Goal: Task Accomplishment & Management: Use online tool/utility

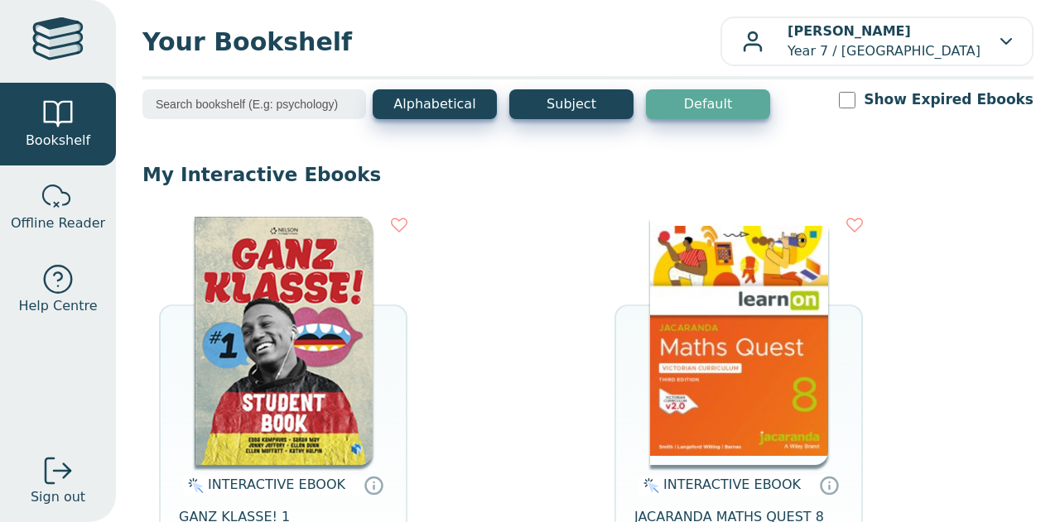
scroll to position [8, 0]
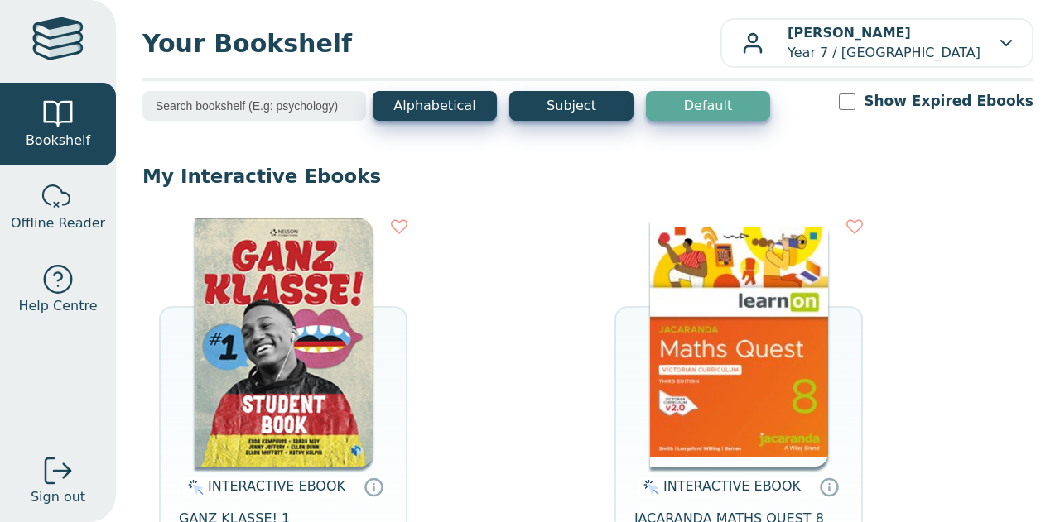
click at [321, 108] on input "search" at bounding box center [254, 106] width 224 height 30
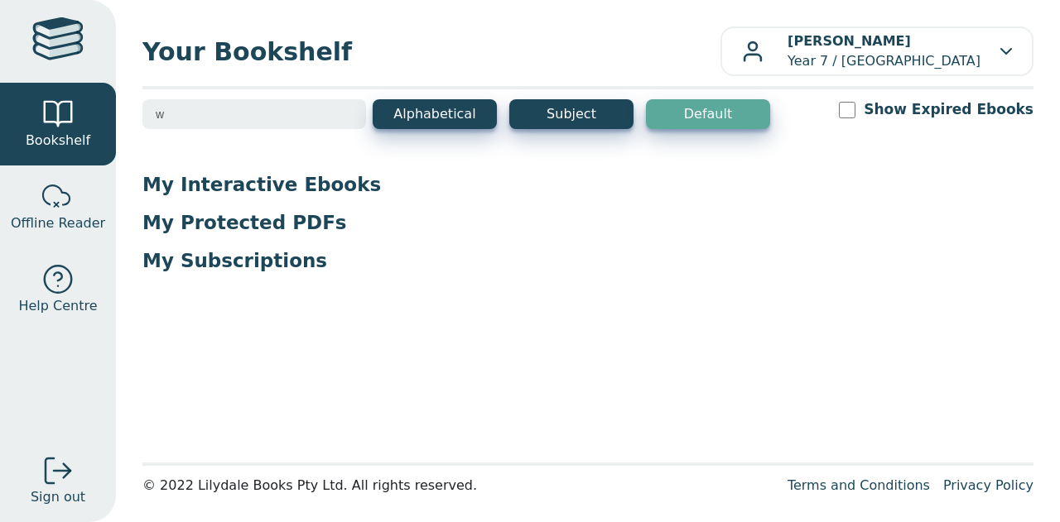
scroll to position [0, 0]
type input "w"
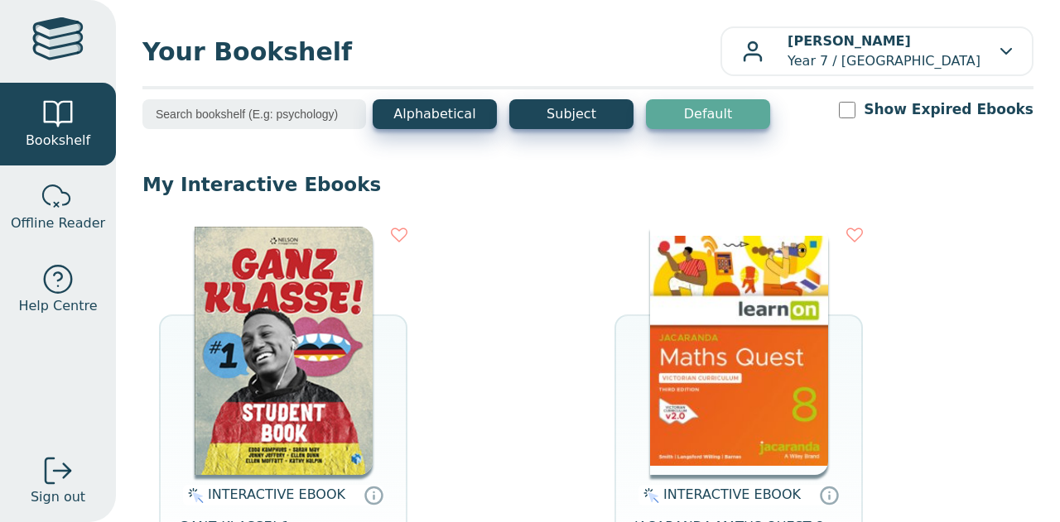
click at [639, 127] on div "Alphabetical Subject Default" at bounding box center [571, 114] width 397 height 30
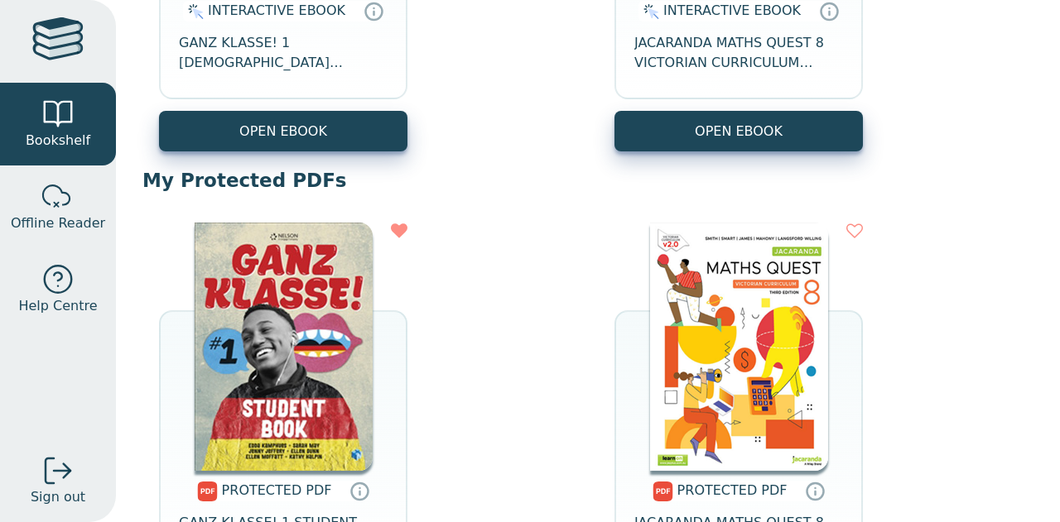
scroll to position [487, 0]
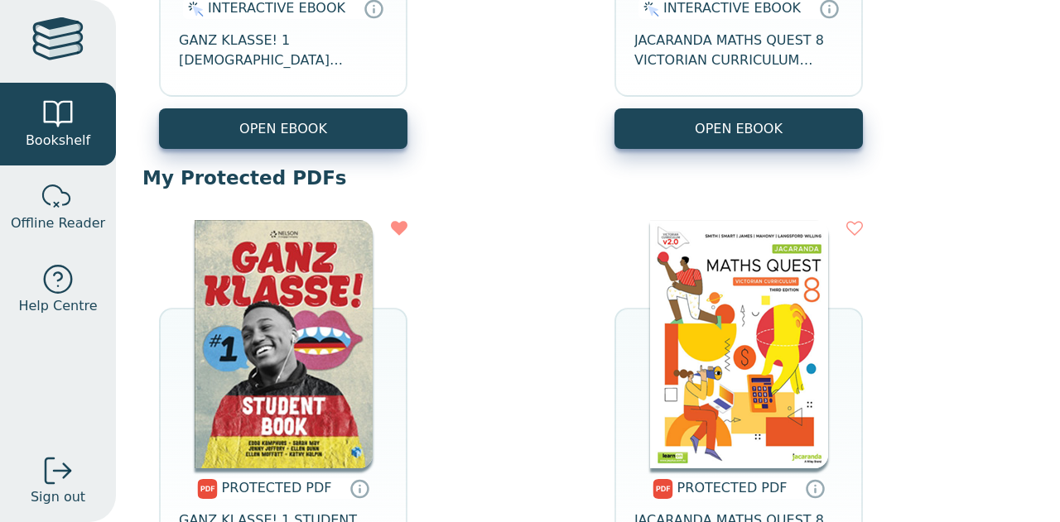
click at [52, 46] on div at bounding box center [57, 41] width 51 height 48
click at [86, 196] on link "Offline Reader" at bounding box center [58, 207] width 116 height 83
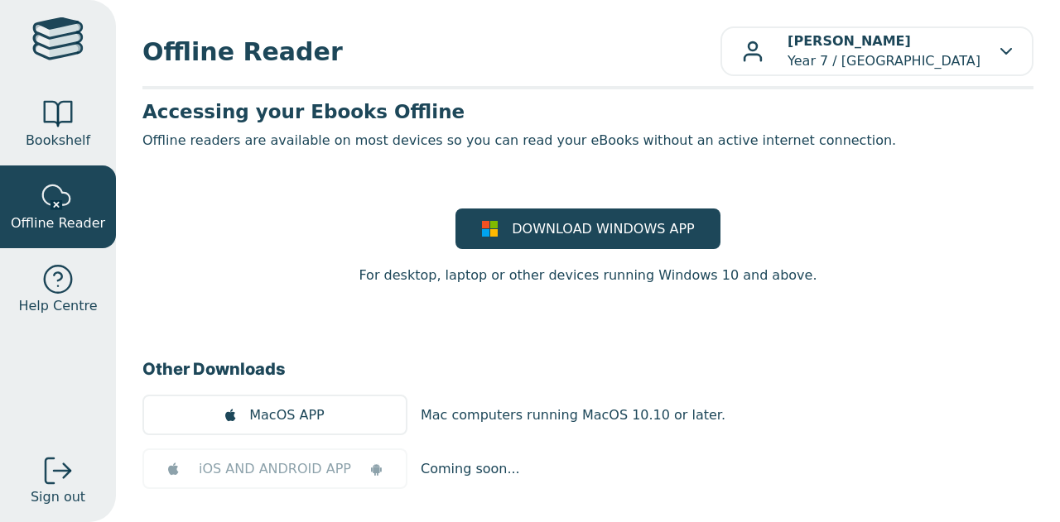
drag, startPoint x: 1045, startPoint y: 61, endPoint x: 1055, endPoint y: 61, distance: 9.9
click at [1055, 61] on div "Offline Reader [PERSON_NAME] Year 7 / [GEOGRAPHIC_DATA] My Support Tickets Prof…" at bounding box center [588, 261] width 944 height 522
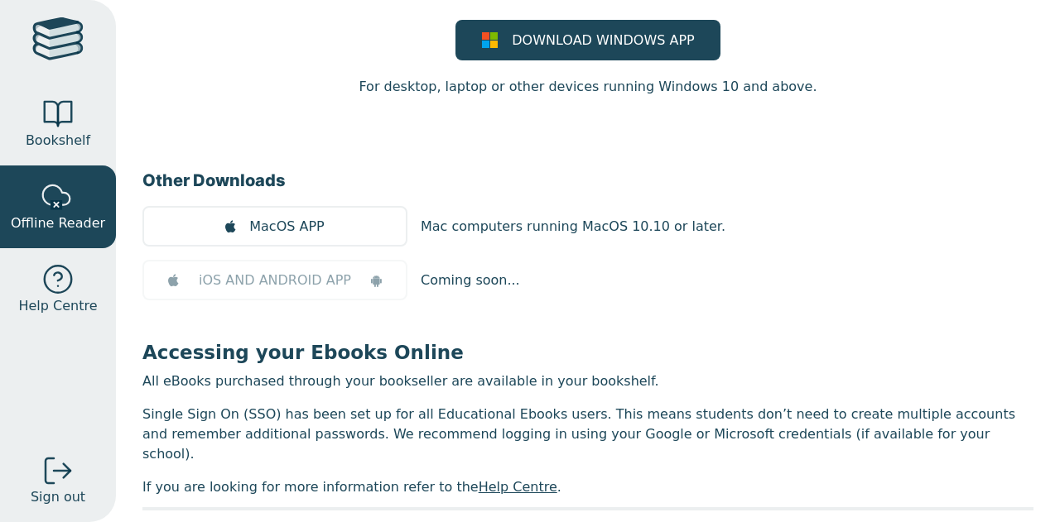
scroll to position [192, 0]
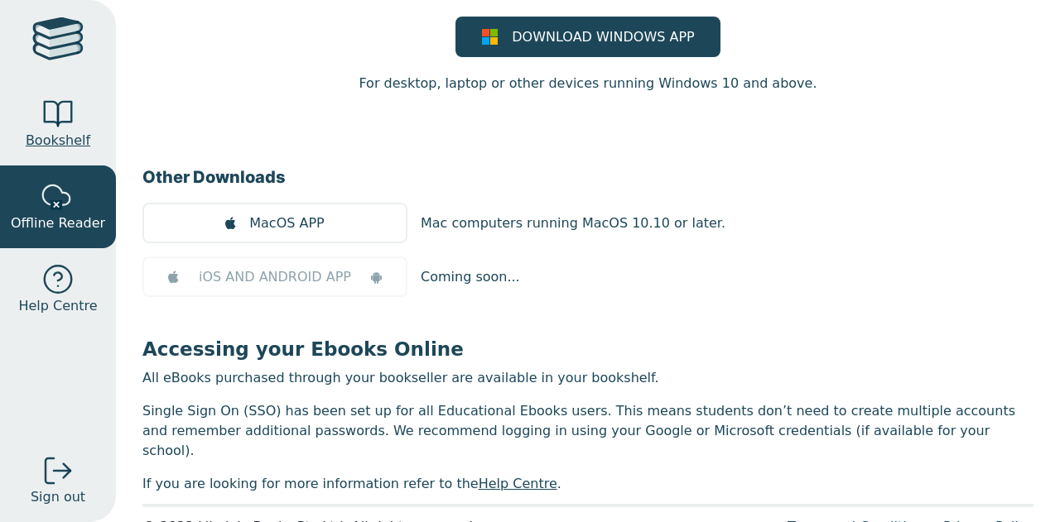
click at [40, 120] on link "Bookshelf" at bounding box center [58, 124] width 116 height 83
click at [51, 116] on div at bounding box center [57, 114] width 33 height 33
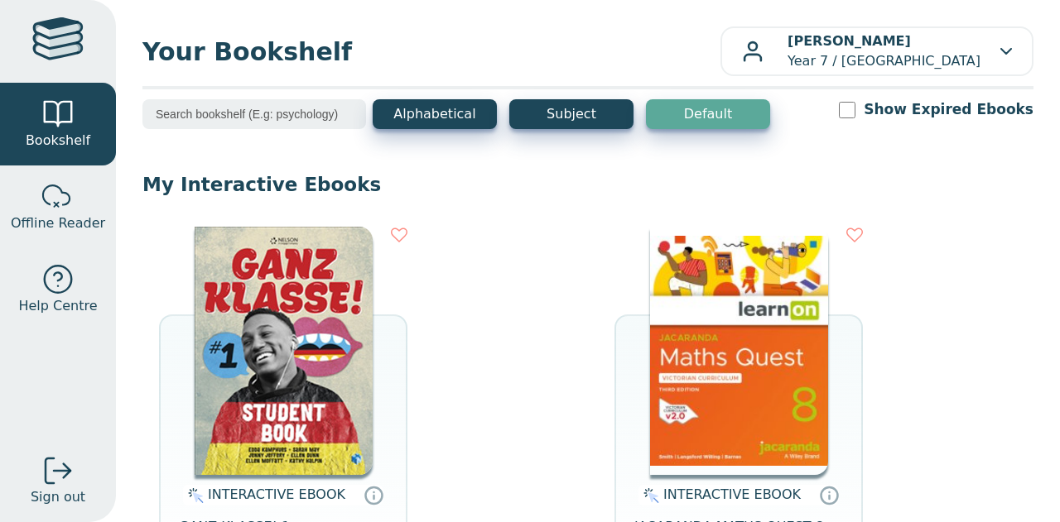
scroll to position [5, 0]
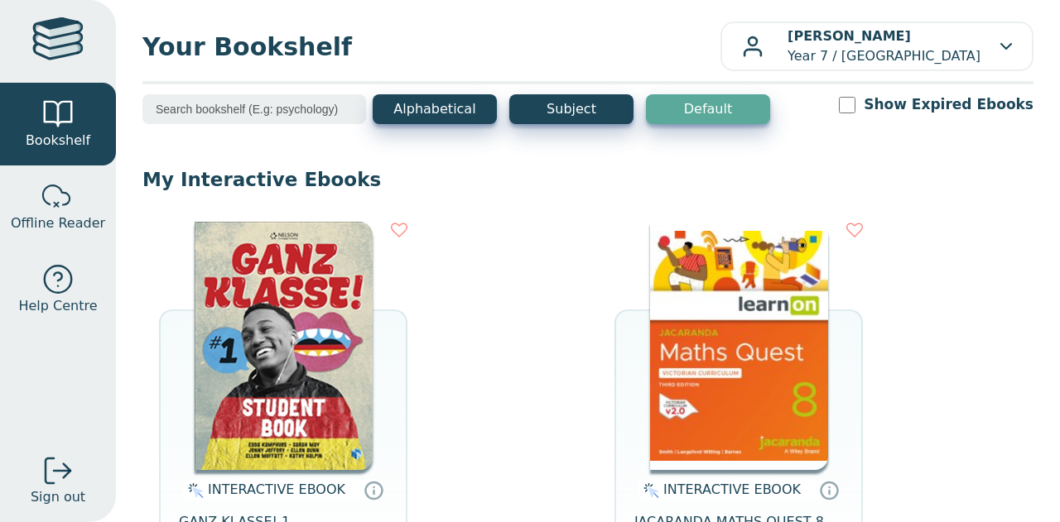
click at [973, 105] on label "Show Expired Ebooks" at bounding box center [949, 104] width 170 height 21
click at [855, 105] on input "Show Expired Ebooks" at bounding box center [847, 105] width 17 height 17
checkbox input "true"
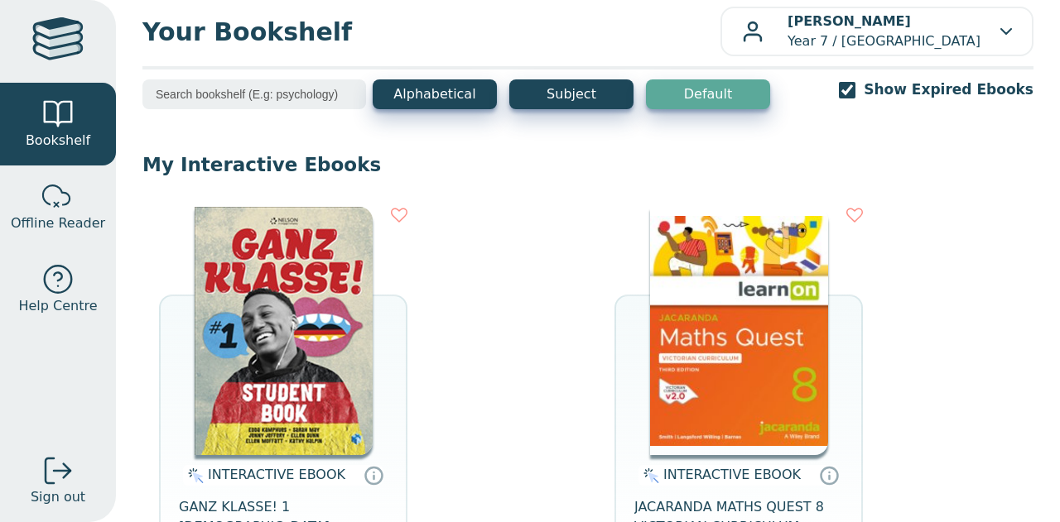
scroll to position [0, 0]
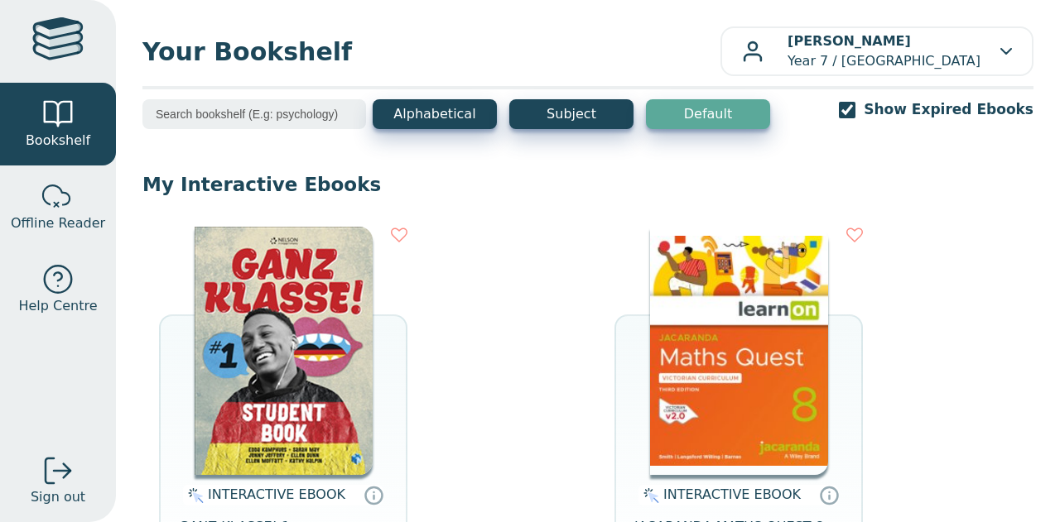
click at [280, 112] on input "search" at bounding box center [254, 114] width 224 height 30
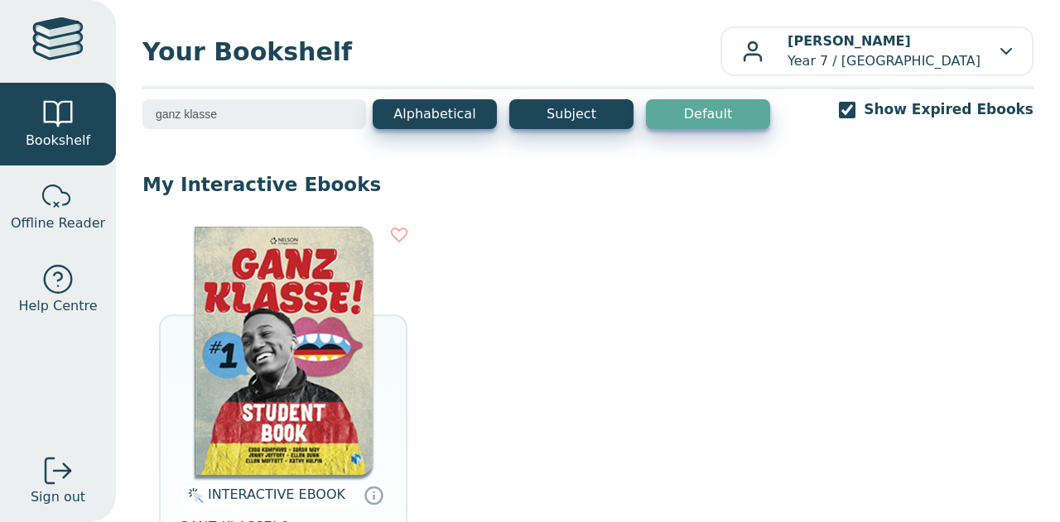
type input "ganz klasse"
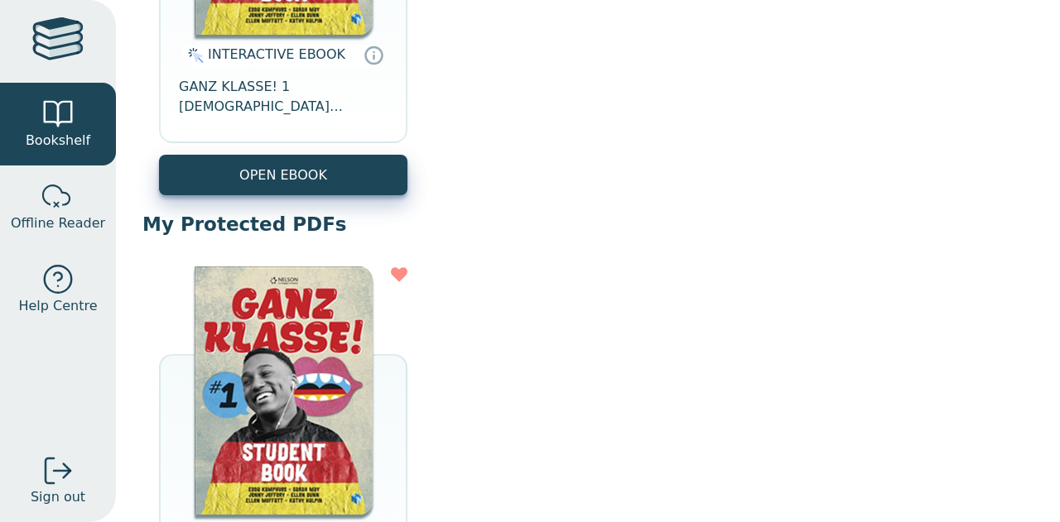
scroll to position [436, 0]
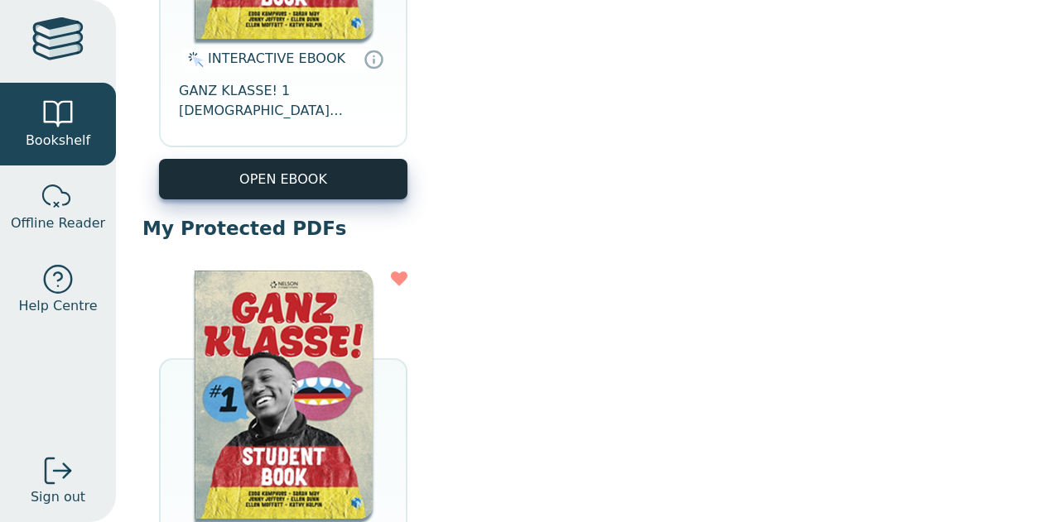
click at [343, 193] on button "OPEN EBOOK" at bounding box center [283, 179] width 248 height 41
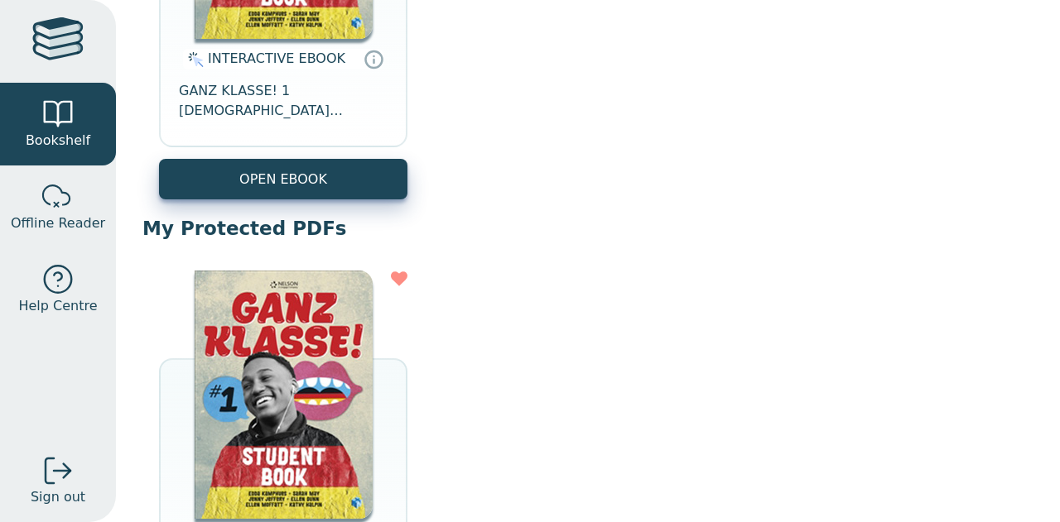
scroll to position [717, 0]
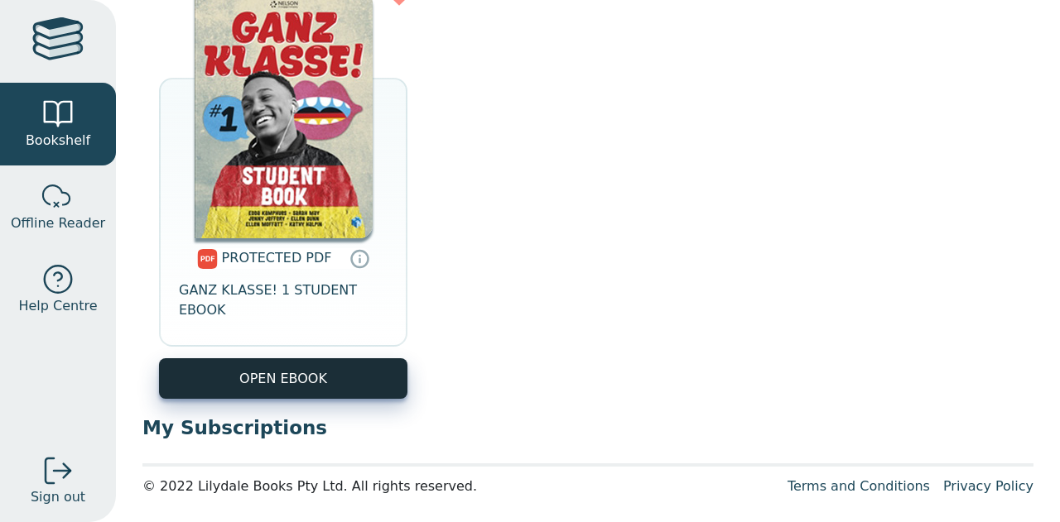
click at [339, 359] on link "OPEN EBOOK" at bounding box center [283, 379] width 248 height 41
